Goal: Communication & Community: Share content

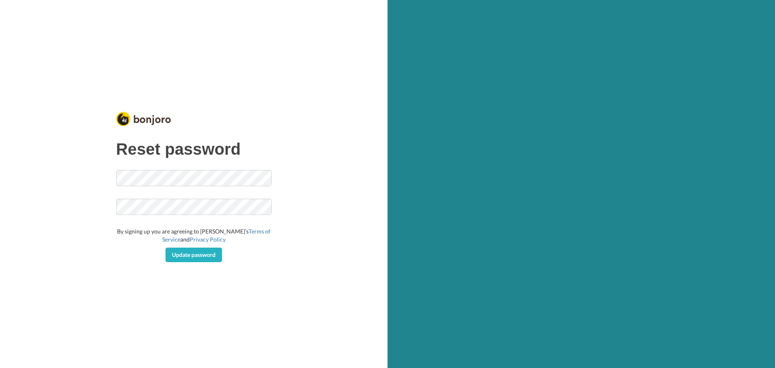
click at [258, 220] on span at bounding box center [193, 219] width 155 height 8
click at [230, 166] on div "Reset password By signing up you are agreeing to [PERSON_NAME]’s Terms of Servi…" at bounding box center [193, 201] width 155 height 122
click at [333, 212] on div "Reset password Looks Good! By signing up you are agreeing to [PERSON_NAME]’s Te…" at bounding box center [194, 184] width 388 height 368
click at [198, 253] on span "Update password" at bounding box center [194, 254] width 44 height 7
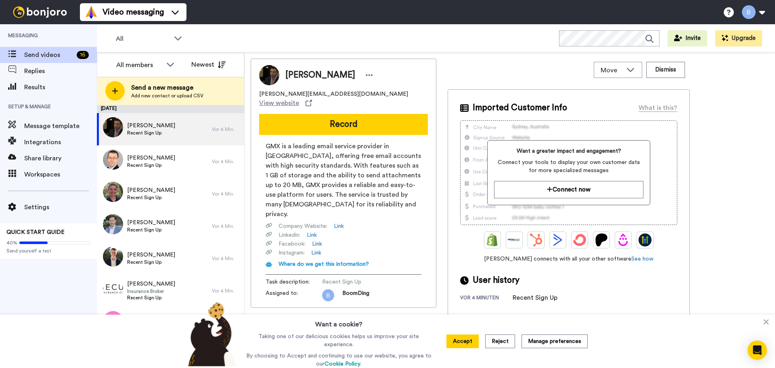
click at [11, 367] on icon "button" at bounding box center [7, 373] width 8 height 8
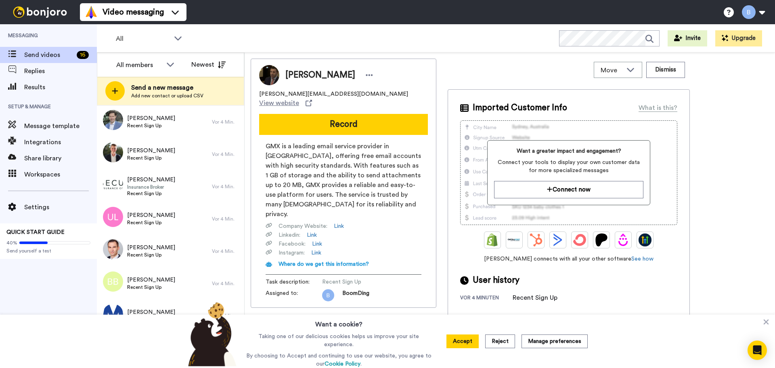
scroll to position [60, 0]
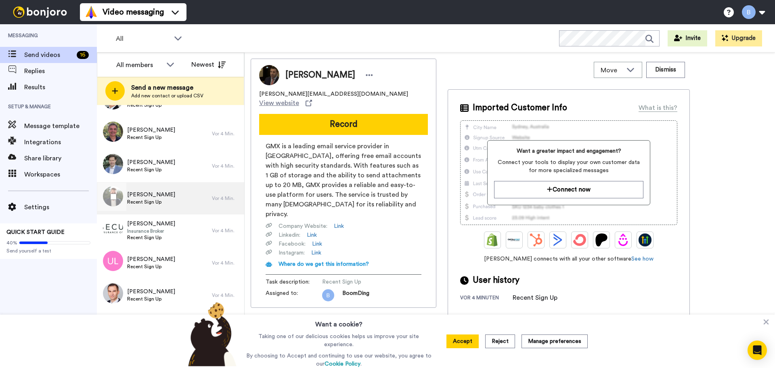
click at [145, 202] on span "Recent Sign Up" at bounding box center [151, 202] width 48 height 6
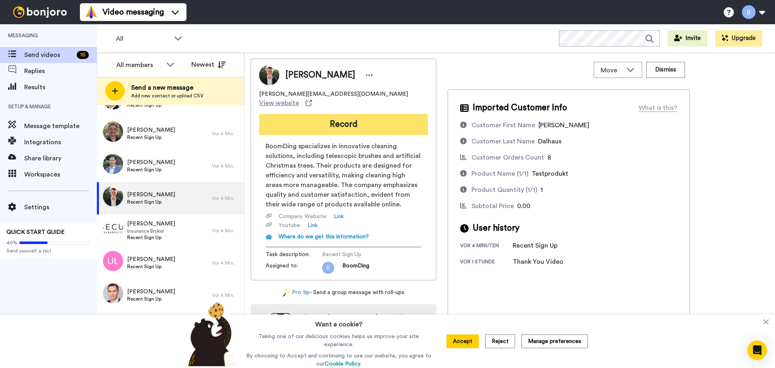
click at [400, 121] on button "Record" at bounding box center [343, 124] width 169 height 21
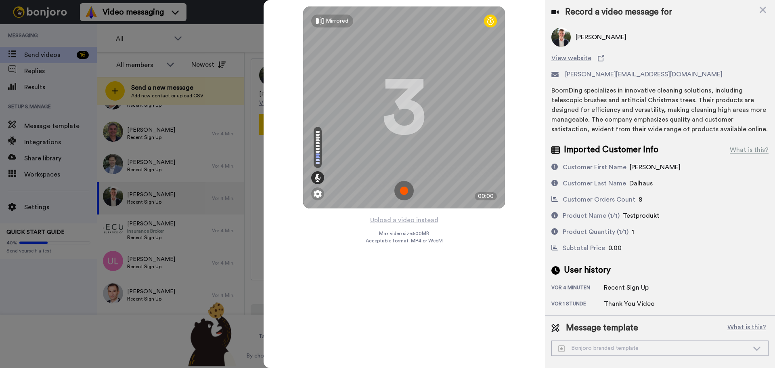
click at [400, 190] on img at bounding box center [403, 190] width 19 height 19
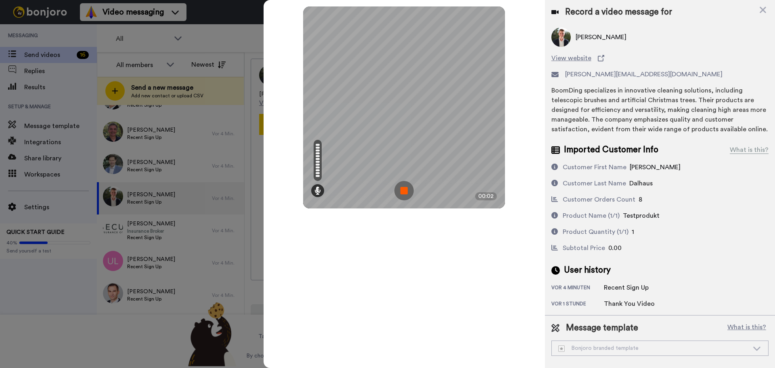
click at [400, 191] on img at bounding box center [403, 190] width 19 height 19
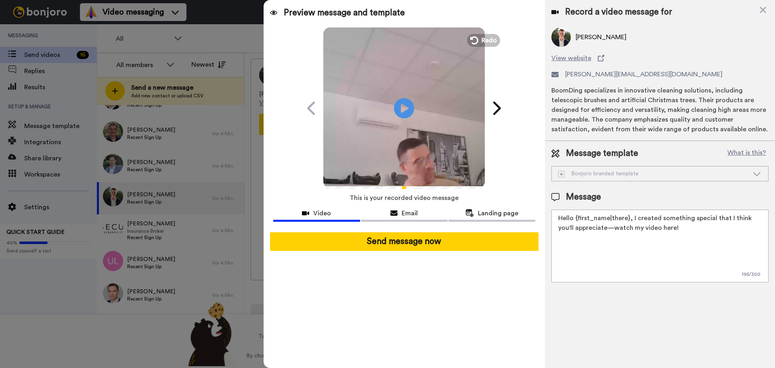
click at [627, 266] on textarea "Hello {first_name|there}, I created something special that I think you'll appre…" at bounding box center [659, 246] width 217 height 73
click at [696, 252] on textarea "Hello {first_name|there}, I created something special that I think you'll appre…" at bounding box center [659, 246] width 217 height 73
click at [666, 177] on div "Bonjoro branded template" at bounding box center [653, 174] width 191 height 8
click at [668, 115] on div "BoomDing specializes in innovative cleaning solutions, including telescopic bru…" at bounding box center [659, 110] width 217 height 48
click at [639, 178] on div "Bonjoro branded template" at bounding box center [660, 173] width 216 height 15
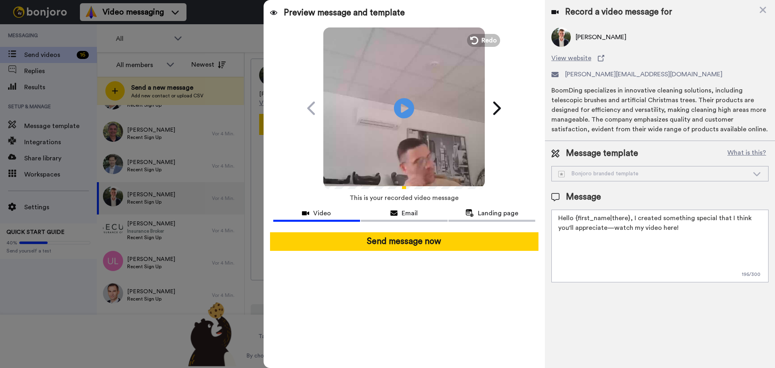
click at [700, 231] on textarea "Hello {first_name|there}, I created something special that I think you'll appre…" at bounding box center [659, 246] width 217 height 73
drag, startPoint x: 700, startPoint y: 231, endPoint x: 518, endPoint y: 197, distance: 184.4
click at [518, 197] on div "Preview message and template Play/Pause This one’s just for you, Tobias BoomDin…" at bounding box center [520, 184] width 512 height 368
click at [561, 258] on textarea "Hello {first_name|there}, I created something special that I think you'll appre…" at bounding box center [659, 246] width 217 height 73
drag, startPoint x: 670, startPoint y: 233, endPoint x: 631, endPoint y: 252, distance: 43.3
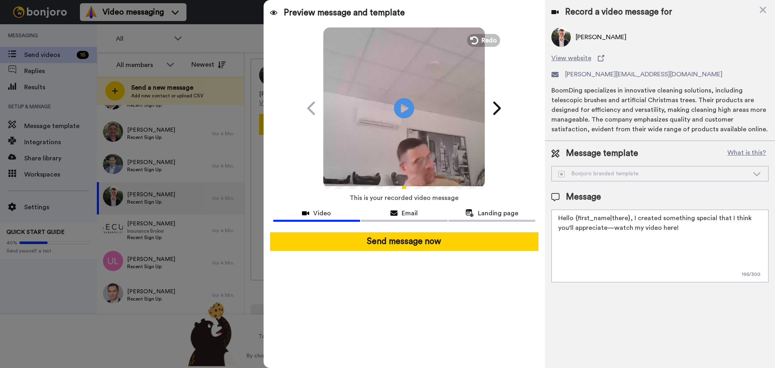
click at [627, 252] on textarea "Hello {first_name|there}, I created something special that I think you'll appre…" at bounding box center [659, 246] width 217 height 73
click at [567, 215] on textarea "Hello {first_name|there}, I created something special that I think you'll appre…" at bounding box center [659, 246] width 217 height 73
drag, startPoint x: 709, startPoint y: 237, endPoint x: 622, endPoint y: 218, distance: 89.3
click at [622, 218] on textarea "Hi {first_name|there}, I created something special that I think you'll apprecia…" at bounding box center [659, 246] width 217 height 73
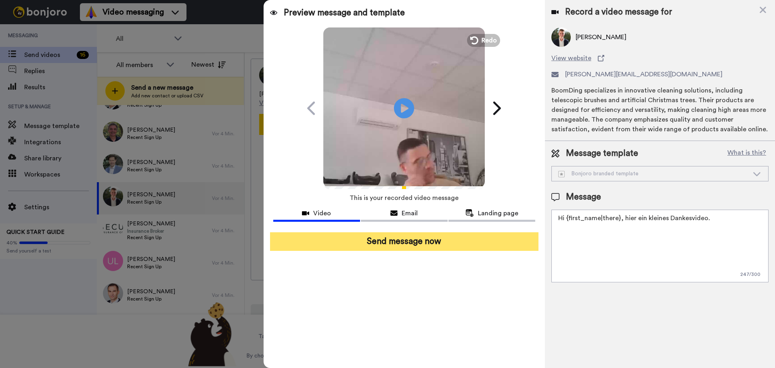
type textarea "Hi {first_name|there}, hier ein kleines Dankesvideo."
click at [439, 247] on button "Send message now" at bounding box center [404, 241] width 268 height 19
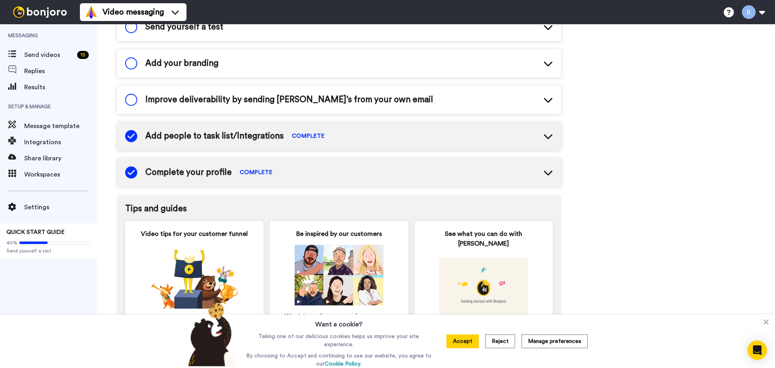
scroll to position [121, 0]
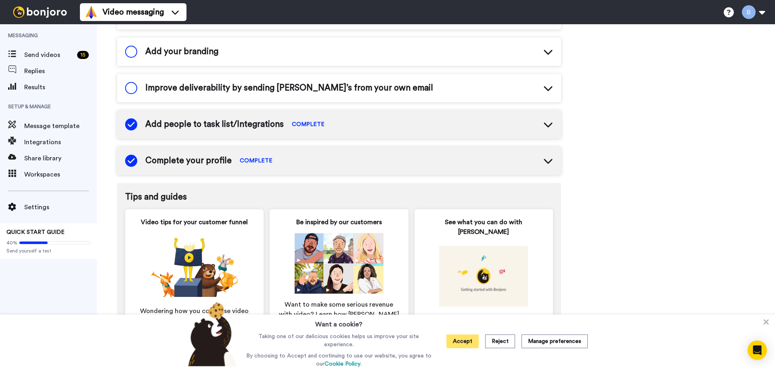
click at [470, 342] on button "Accept" at bounding box center [463, 341] width 32 height 14
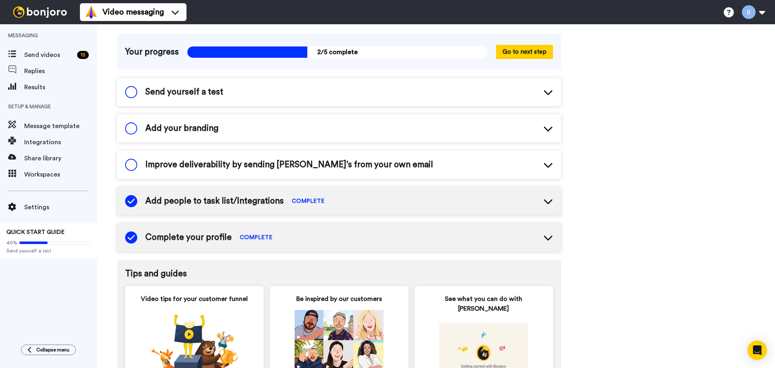
scroll to position [0, 0]
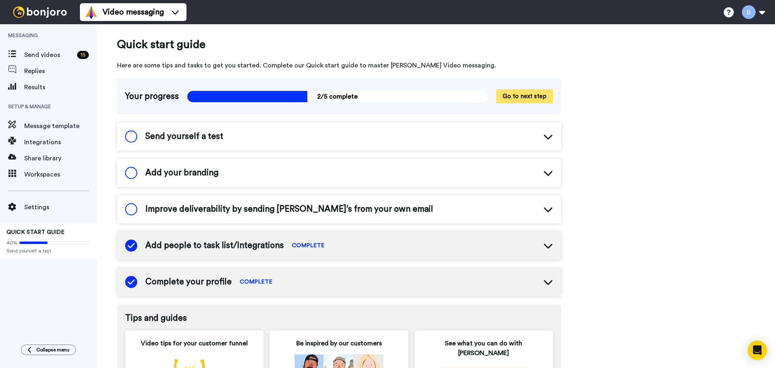
click at [535, 98] on button "Go to next step" at bounding box center [524, 96] width 57 height 14
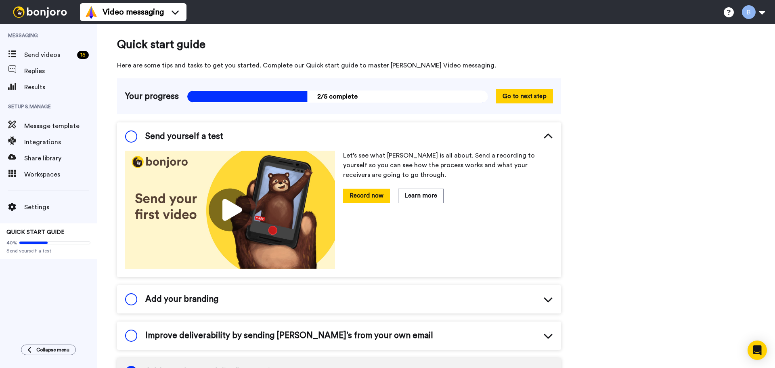
click at [316, 291] on div "Add your branding" at bounding box center [339, 299] width 444 height 28
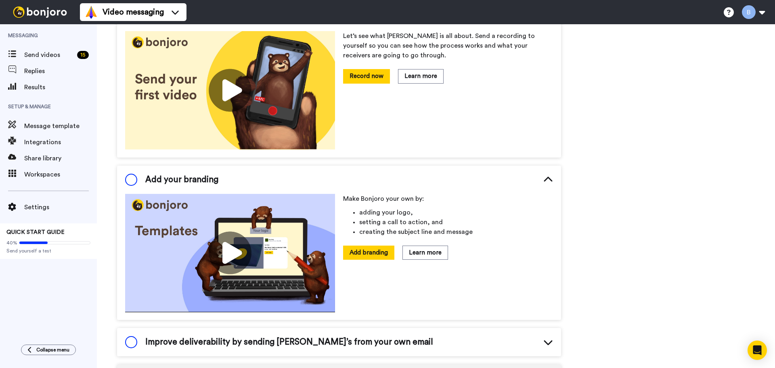
scroll to position [121, 0]
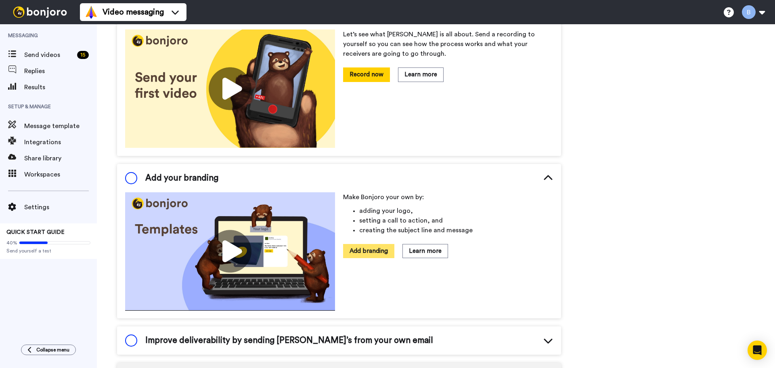
click at [373, 246] on button "Add branding" at bounding box center [368, 251] width 51 height 14
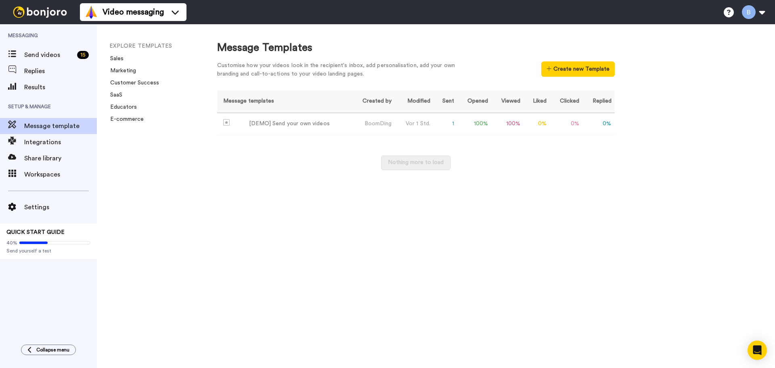
drag, startPoint x: 745, startPoint y: 171, endPoint x: 648, endPoint y: 156, distance: 98.4
click at [741, 170] on div "Message Templates Customise how your videos look in the recipient's inbox, add …" at bounding box center [488, 196] width 574 height 344
click at [319, 125] on div "[DEMO] Send your own videos" at bounding box center [289, 124] width 81 height 8
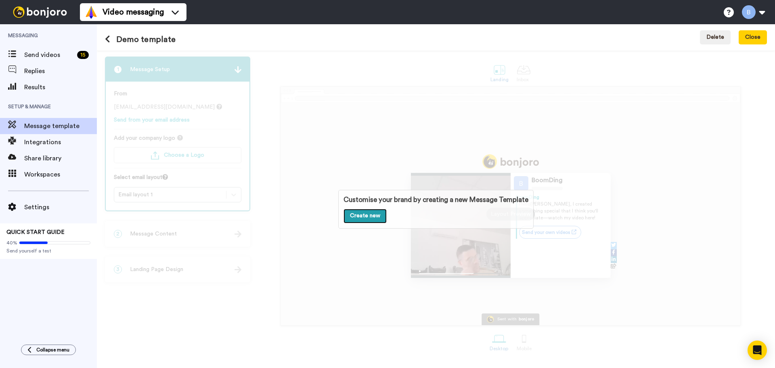
click at [365, 213] on link "Create new" at bounding box center [365, 216] width 43 height 15
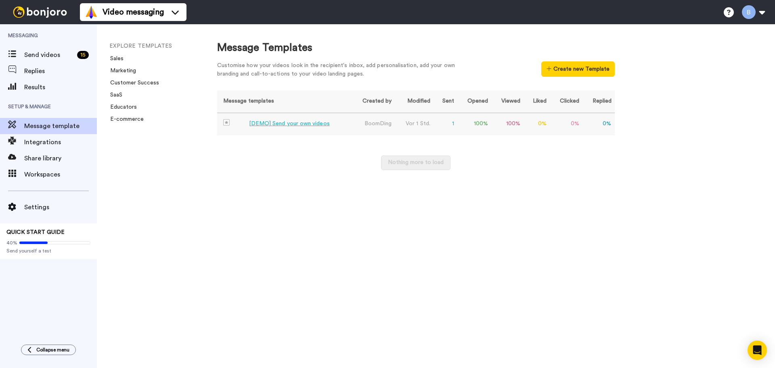
click at [426, 123] on td "Vor 1 Std." at bounding box center [414, 124] width 38 height 23
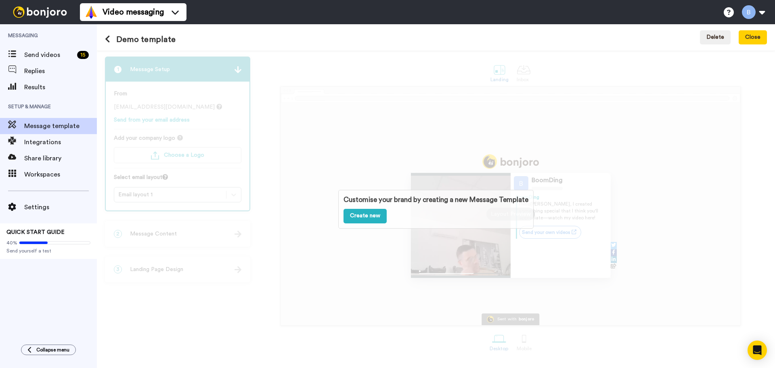
click at [447, 136] on div "Customise your brand by creating a new Message Template Create new" at bounding box center [436, 208] width 678 height 317
click at [728, 39] on button "Delete" at bounding box center [715, 37] width 31 height 15
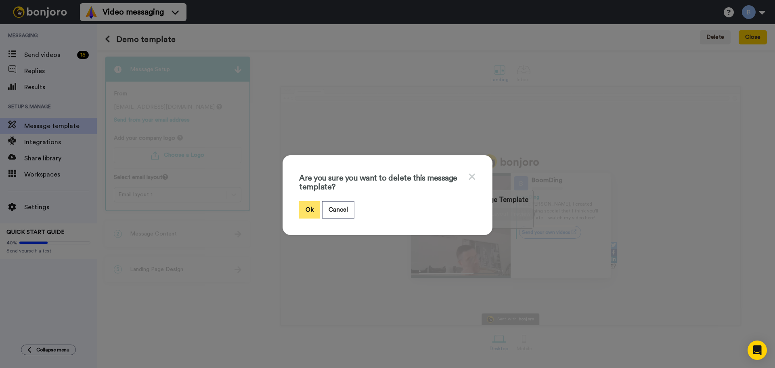
click at [305, 208] on button "Ok" at bounding box center [309, 209] width 21 height 17
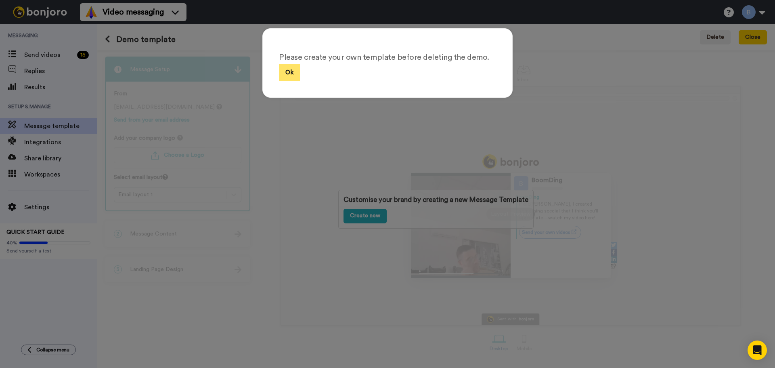
click at [290, 73] on button "Ok" at bounding box center [289, 72] width 21 height 17
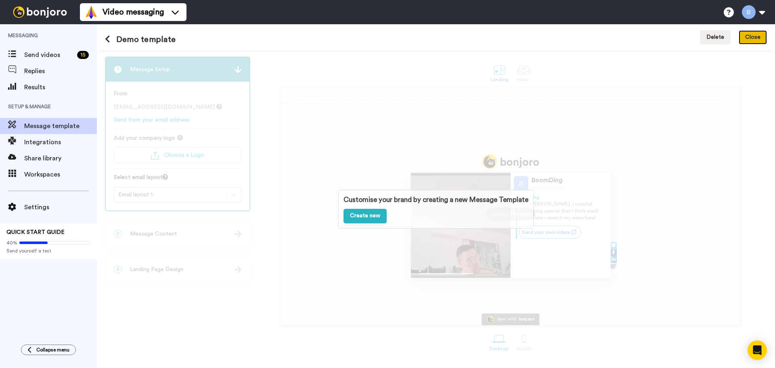
click at [750, 37] on button "Close" at bounding box center [753, 37] width 28 height 15
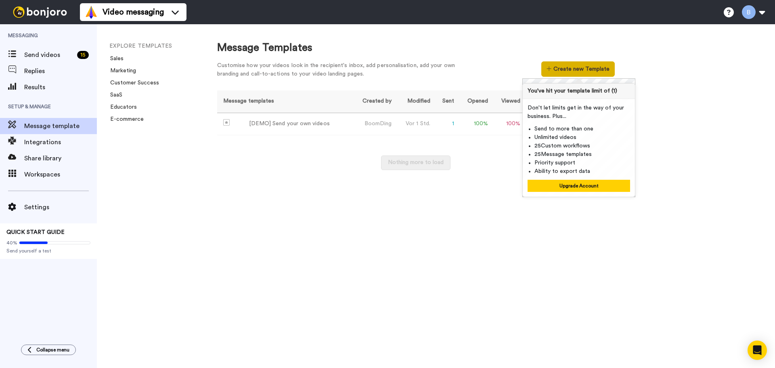
click at [565, 61] on button "Create new Template" at bounding box center [577, 68] width 73 height 15
click at [512, 130] on td "100 %" at bounding box center [507, 124] width 32 height 23
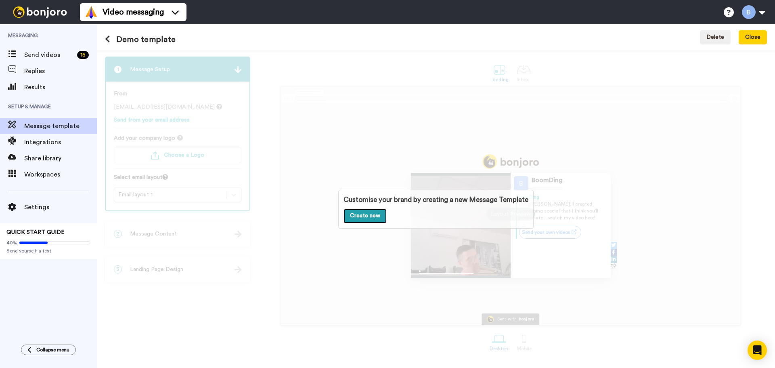
click at [368, 212] on link "Create new" at bounding box center [365, 216] width 43 height 15
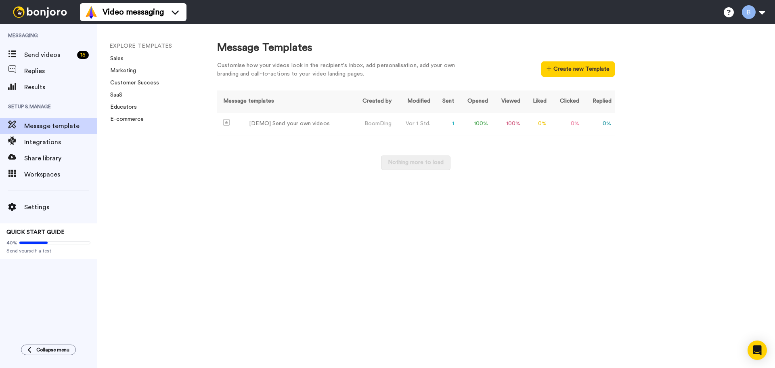
click at [11, 367] on icon "button" at bounding box center [7, 373] width 8 height 8
click at [122, 55] on li "Sales" at bounding box center [163, 59] width 109 height 8
click at [314, 102] on th "Message templates" at bounding box center [283, 101] width 132 height 22
click at [310, 119] on td "[DEMO] Send your own videos" at bounding box center [283, 124] width 132 height 22
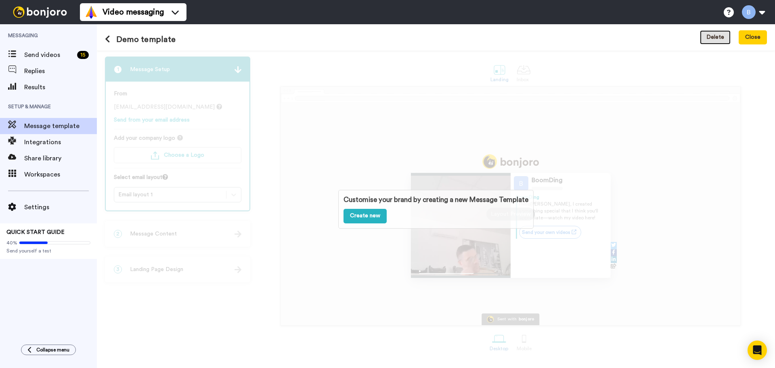
click at [704, 38] on button "Delete" at bounding box center [715, 37] width 31 height 15
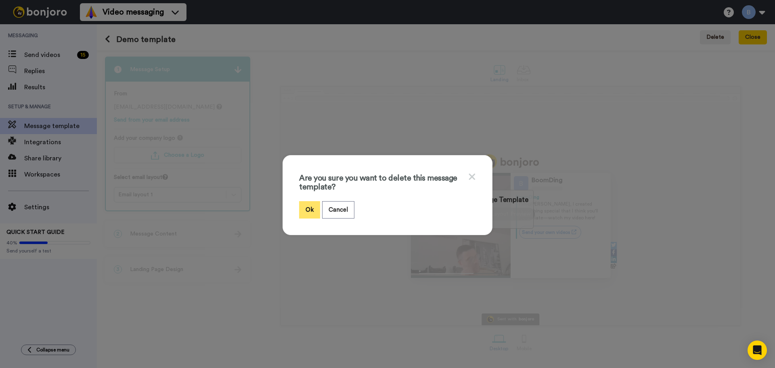
click at [304, 206] on button "Ok" at bounding box center [309, 209] width 21 height 17
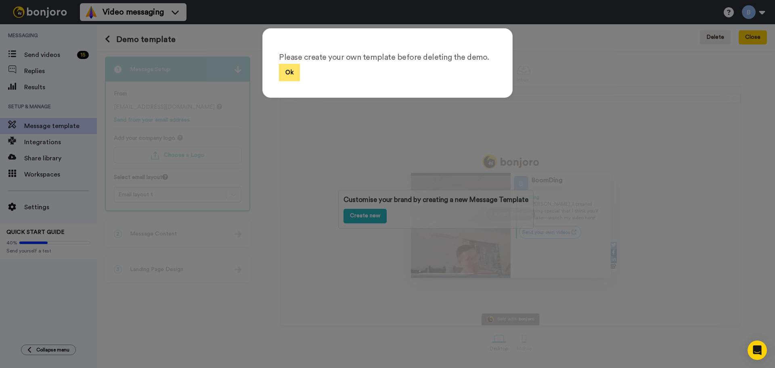
click at [292, 69] on button "Ok" at bounding box center [289, 72] width 21 height 17
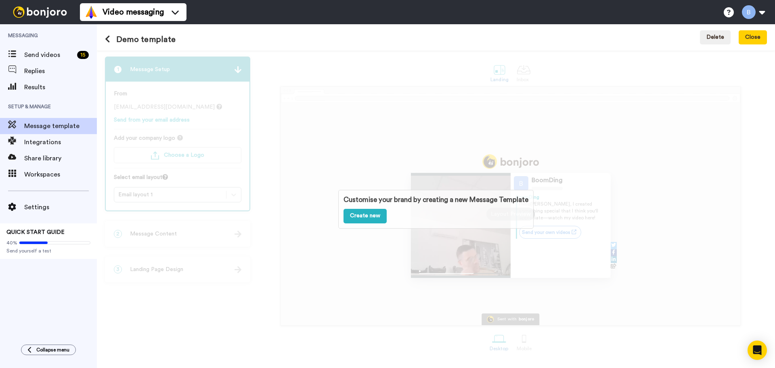
click at [136, 43] on h1 "Demo template" at bounding box center [140, 39] width 71 height 9
click at [50, 129] on span "Message template" at bounding box center [60, 126] width 73 height 10
click at [52, 143] on span "Integrations" at bounding box center [60, 142] width 73 height 10
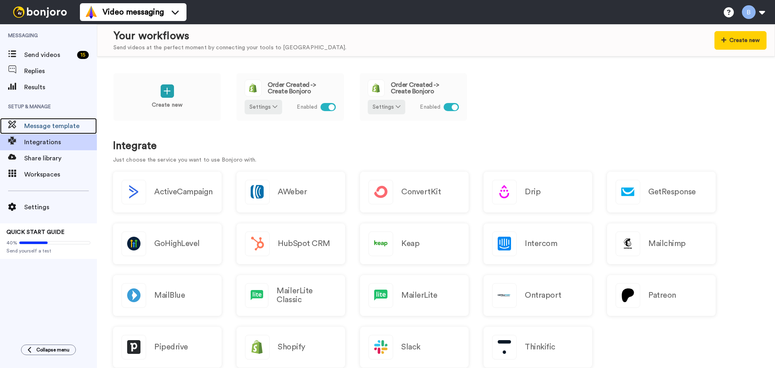
click at [62, 127] on span "Message template" at bounding box center [60, 126] width 73 height 10
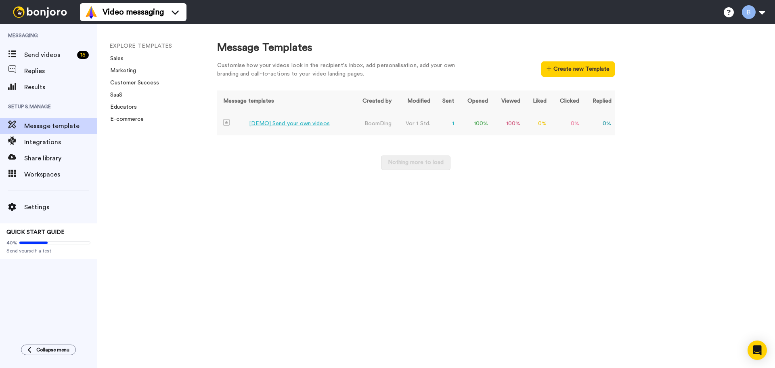
drag, startPoint x: 595, startPoint y: 120, endPoint x: 585, endPoint y: 119, distance: 9.3
click at [585, 119] on td "0 %" at bounding box center [599, 124] width 32 height 23
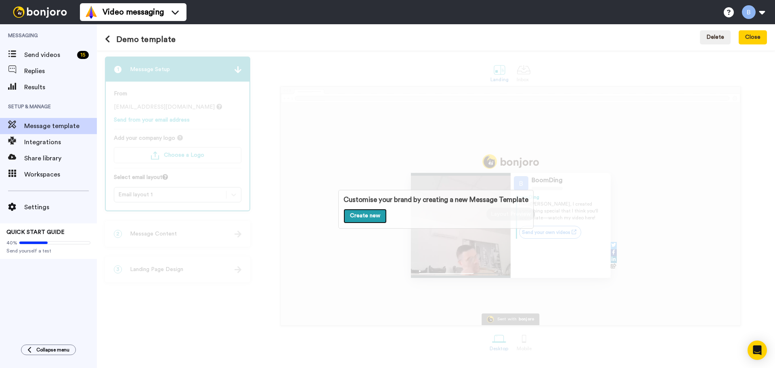
click at [359, 217] on link "Create new" at bounding box center [365, 216] width 43 height 15
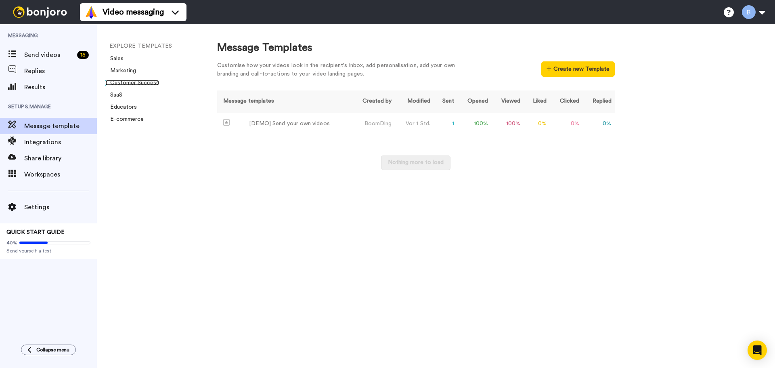
click at [128, 82] on link "Customer Success" at bounding box center [132, 83] width 54 height 6
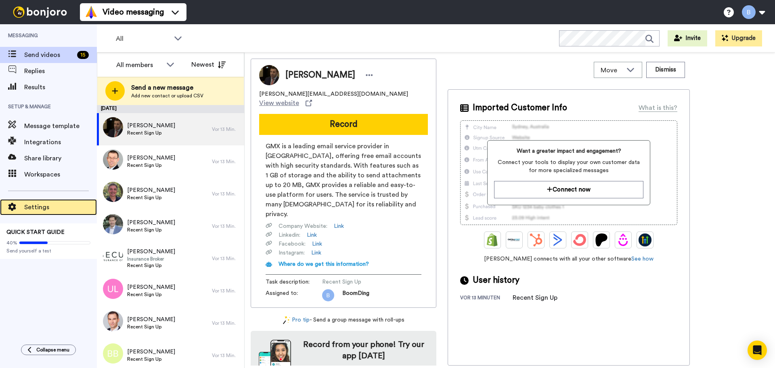
click at [59, 214] on div "Settings" at bounding box center [48, 207] width 97 height 16
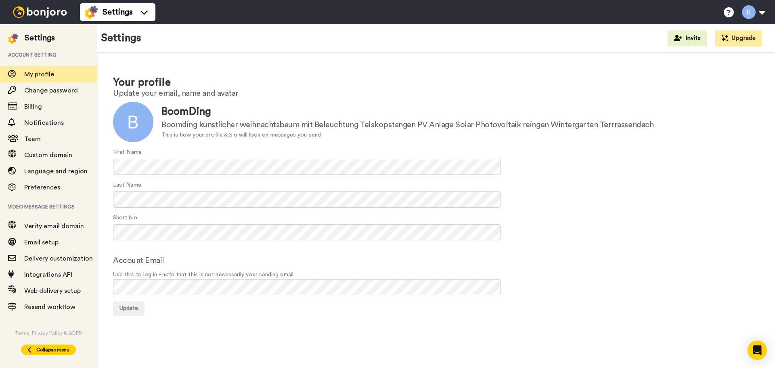
click at [65, 352] on span "Collapse menu" at bounding box center [52, 349] width 33 height 6
